Goal: Use online tool/utility: Utilize a website feature to perform a specific function

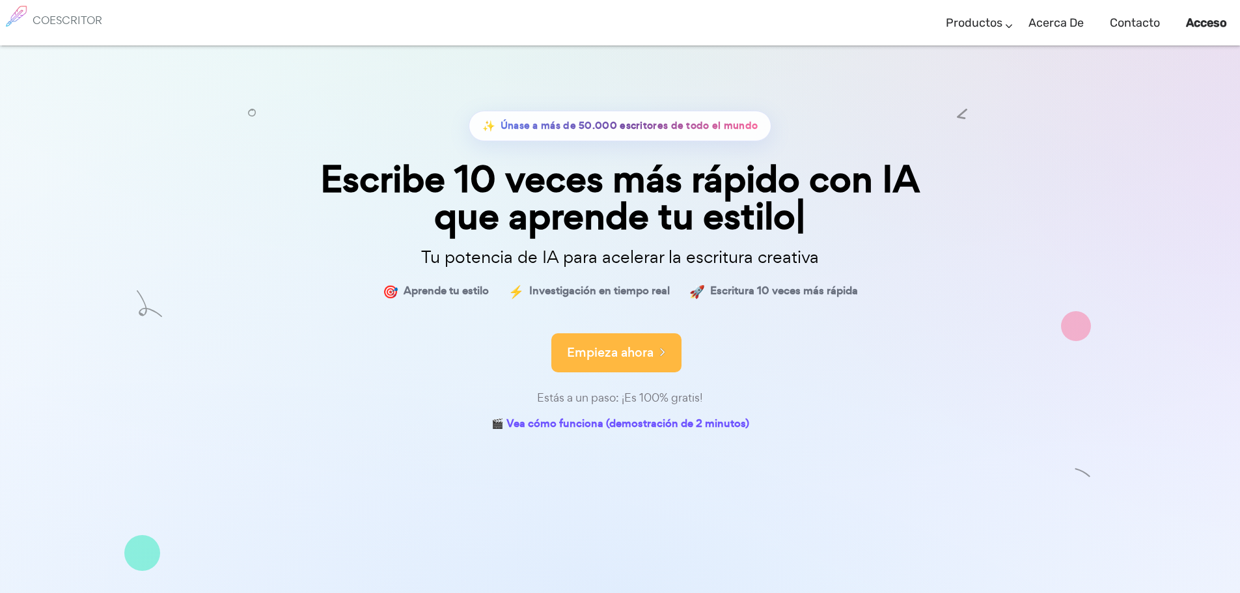
click at [609, 357] on font "Empieza ahora" at bounding box center [610, 353] width 87 height 18
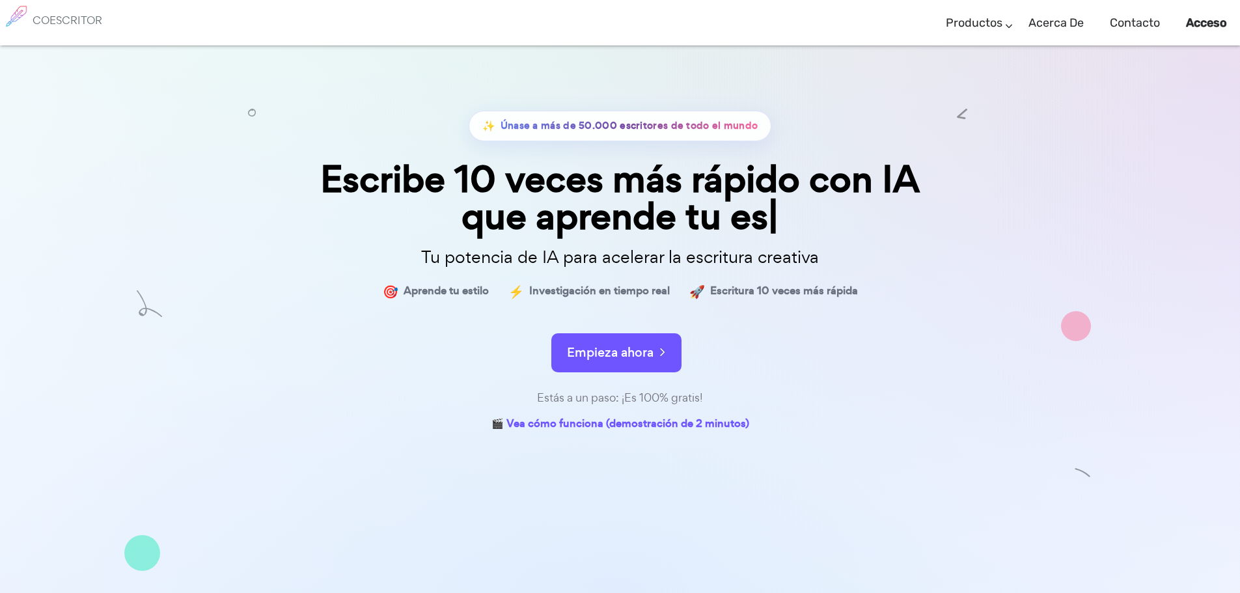
drag, startPoint x: 610, startPoint y: 356, endPoint x: 839, endPoint y: 370, distance: 229.5
click at [839, 370] on div "✨ Únase a más de 50.000 escritores de todo el mundo Escribe 10 veces más rápido…" at bounding box center [620, 273] width 651 height 324
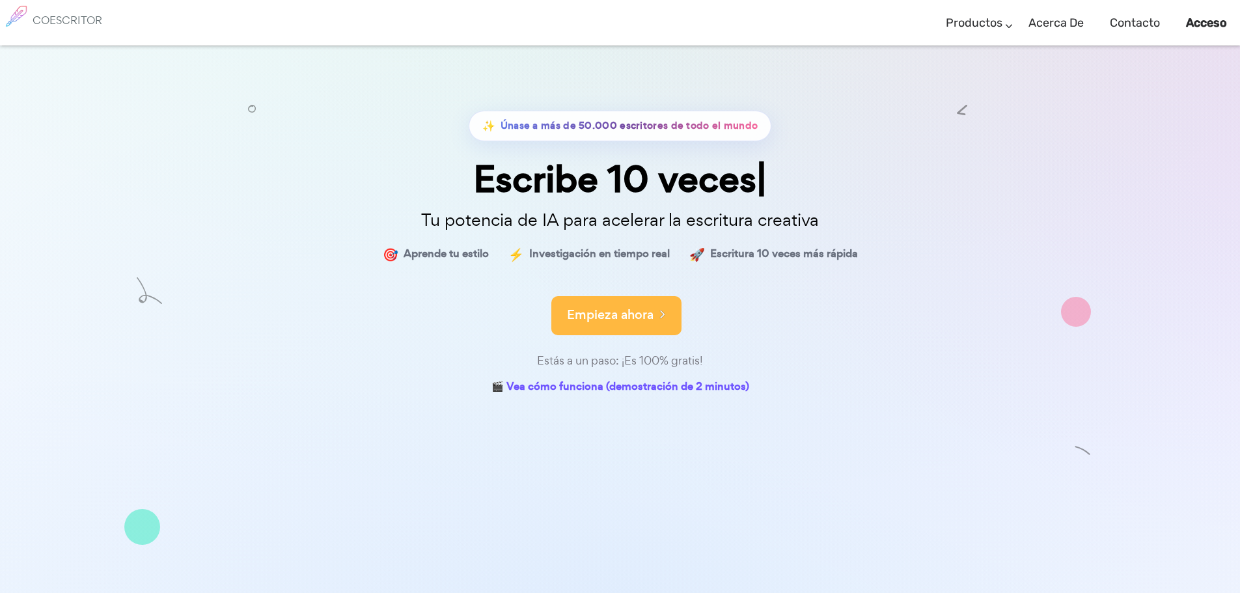
click at [624, 321] on font "Empieza ahora" at bounding box center [610, 315] width 87 height 18
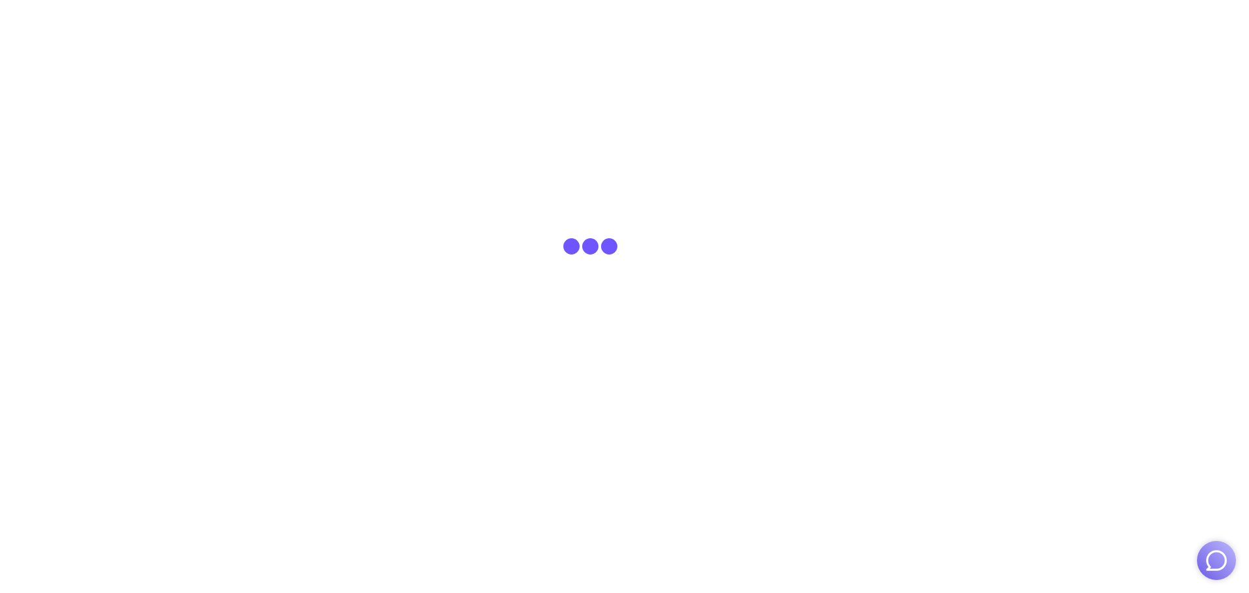
drag, startPoint x: 0, startPoint y: 0, endPoint x: 899, endPoint y: 421, distance: 993.0
drag, startPoint x: 899, startPoint y: 421, endPoint x: 1179, endPoint y: 98, distance: 427.2
click at [1179, 46] on html at bounding box center [624, 23] width 1249 height 46
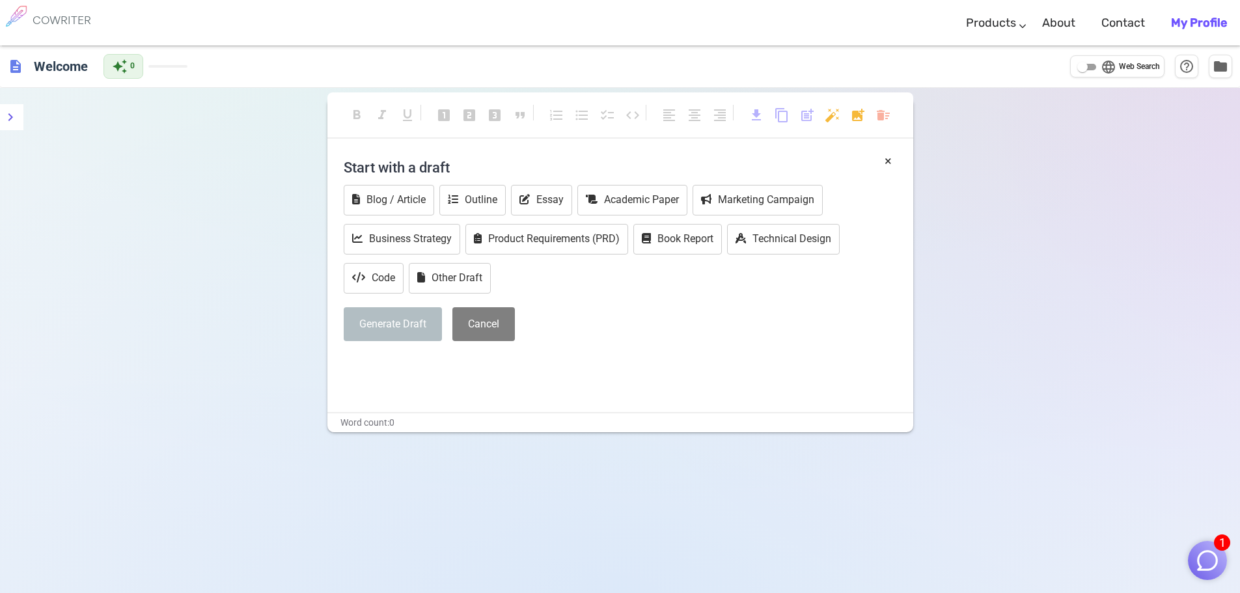
click at [985, 223] on div "format_bold format_italic format_underlined looks_one looks_two looks_3 format_…" at bounding box center [620, 384] width 1240 height 593
click at [435, 390] on div "× Start with a draft Blog / Article Outline Essay Academic Paper Marketing Camp…" at bounding box center [620, 282] width 586 height 260
click at [403, 376] on div "× Start with a draft Blog / Article Outline Essay Academic Paper Marketing Camp…" at bounding box center [620, 282] width 586 height 260
click at [549, 198] on button "Essay" at bounding box center [541, 200] width 61 height 31
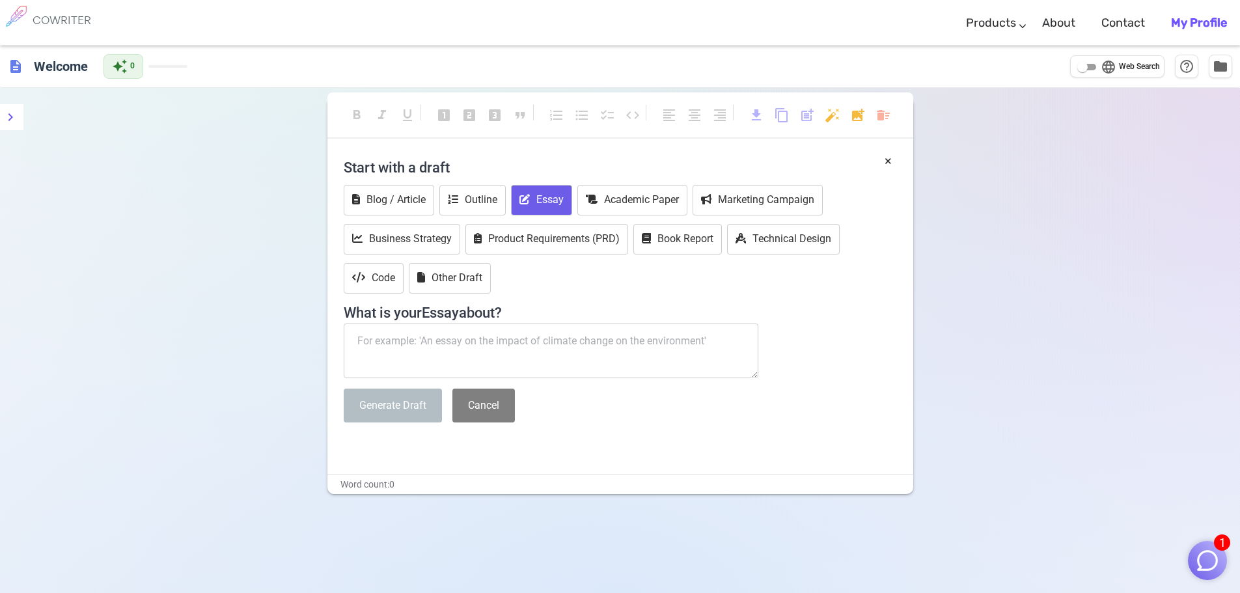
click at [493, 347] on textarea at bounding box center [551, 350] width 415 height 55
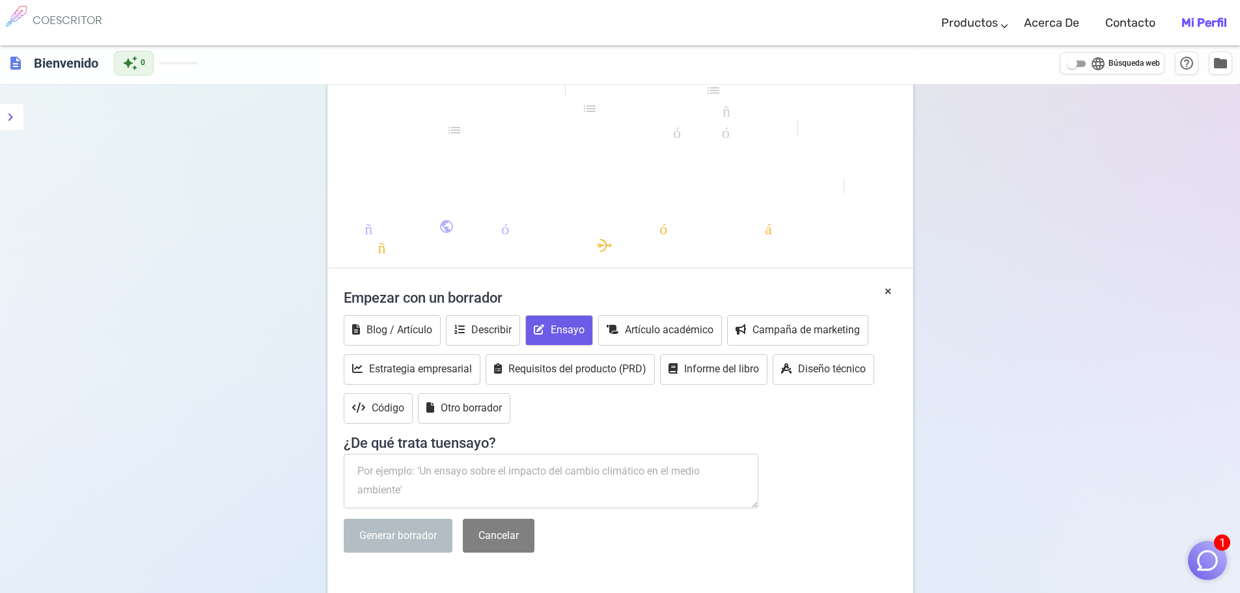
scroll to position [130, 0]
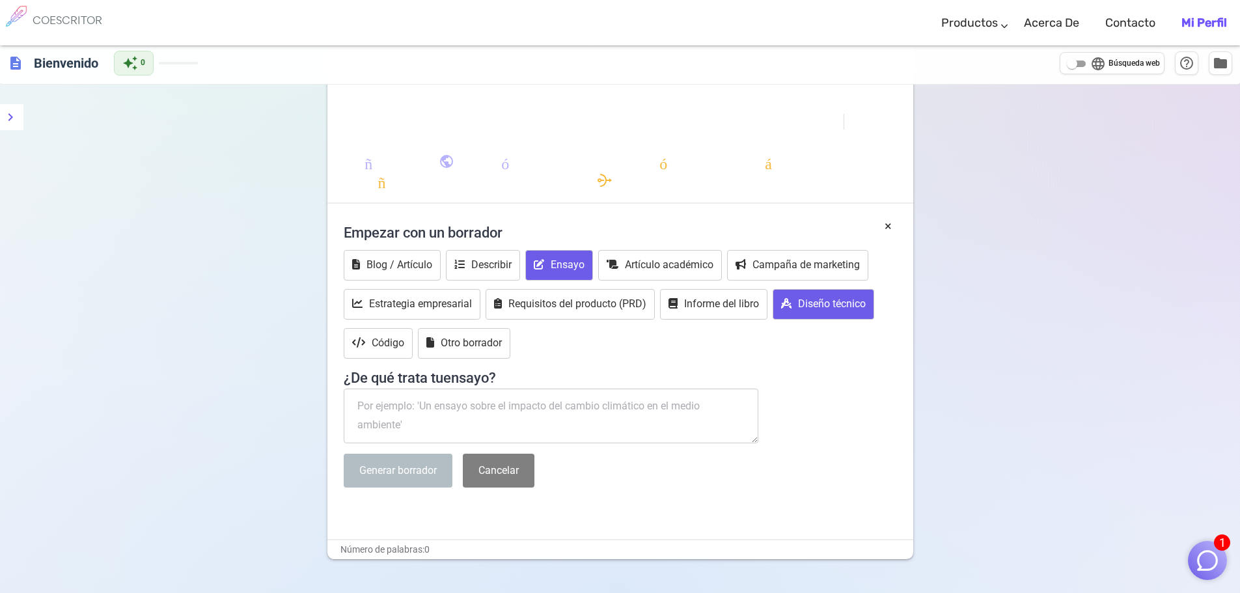
click at [821, 304] on font "Diseño técnico" at bounding box center [832, 303] width 68 height 12
click at [398, 276] on button "Blog / Artículo" at bounding box center [392, 265] width 97 height 31
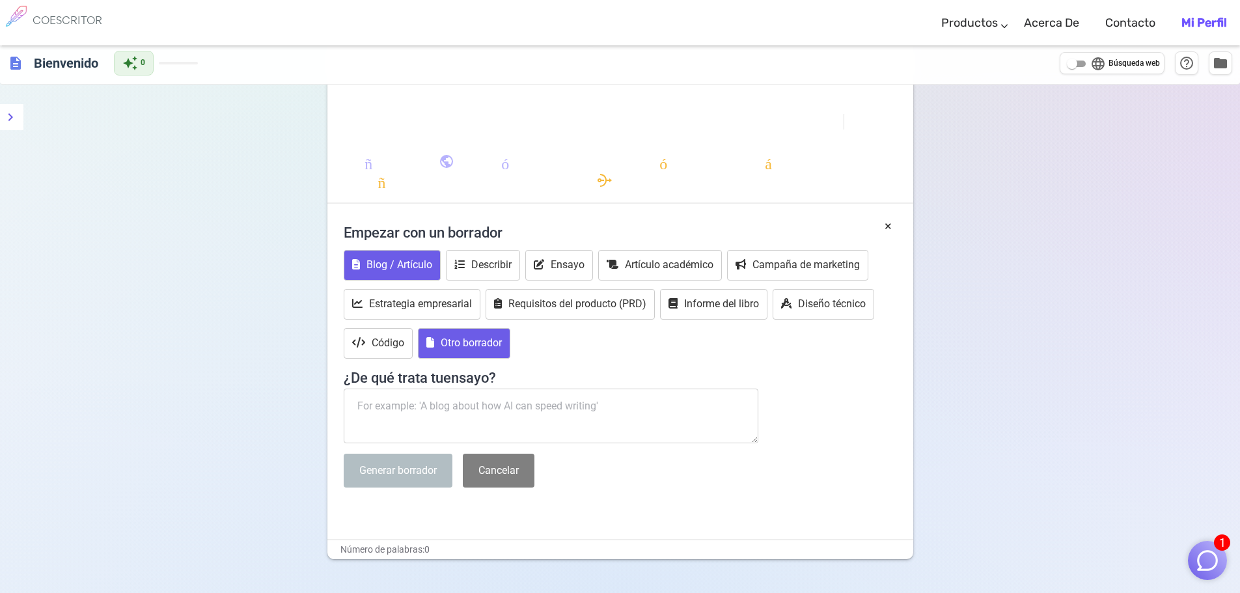
click at [472, 348] on font "Otro borrador" at bounding box center [471, 342] width 61 height 12
click at [463, 410] on textarea at bounding box center [551, 415] width 415 height 55
